Goal: Information Seeking & Learning: Learn about a topic

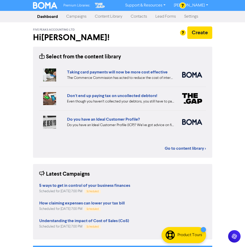
click at [74, 16] on link "Campaigns" at bounding box center [76, 16] width 29 height 10
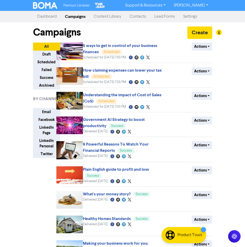
click at [109, 16] on link "Content Library" at bounding box center [108, 16] width 36 height 10
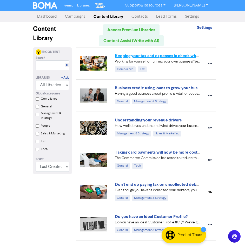
click at [138, 55] on link "Keeping your tax and expenses in check when you are self-employed" at bounding box center [179, 55] width 128 height 5
